Goal: Navigation & Orientation: Find specific page/section

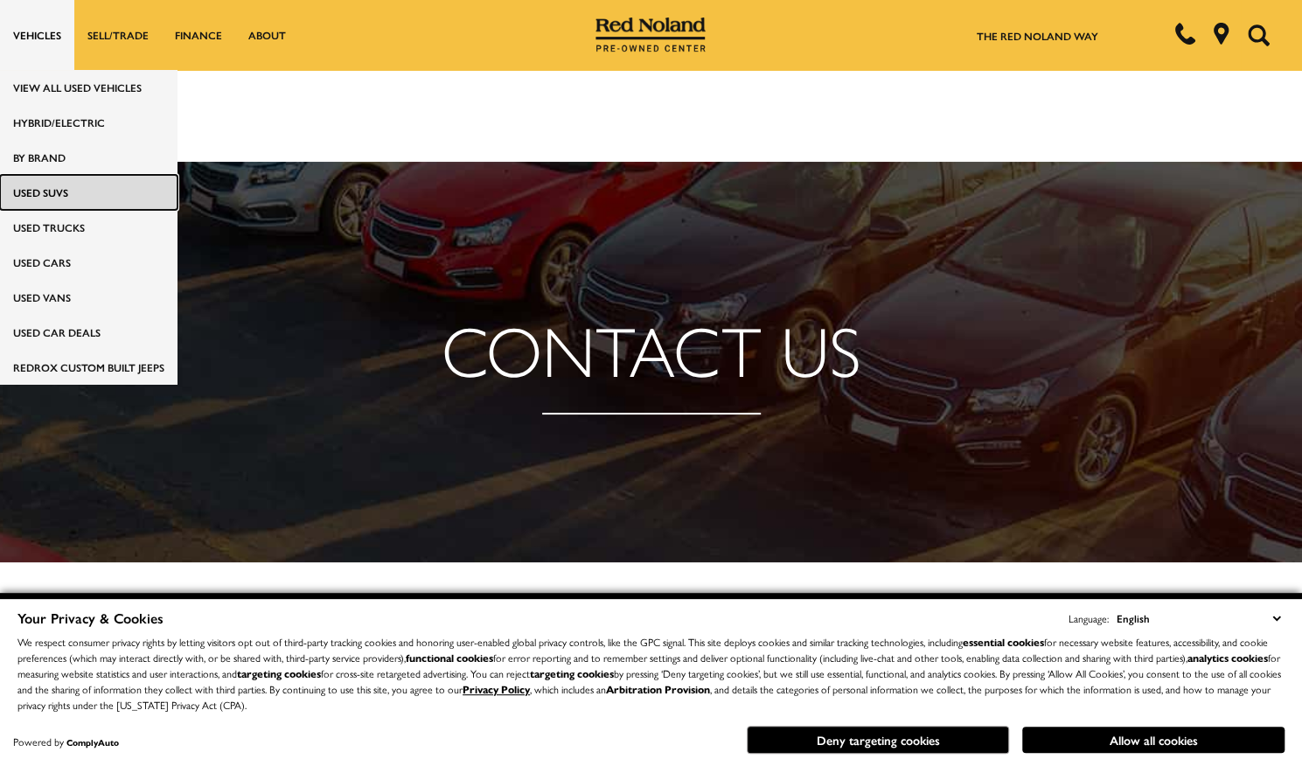
click at [26, 192] on link "Used SUVs" at bounding box center [89, 192] width 178 height 35
